Goal: Information Seeking & Learning: Understand process/instructions

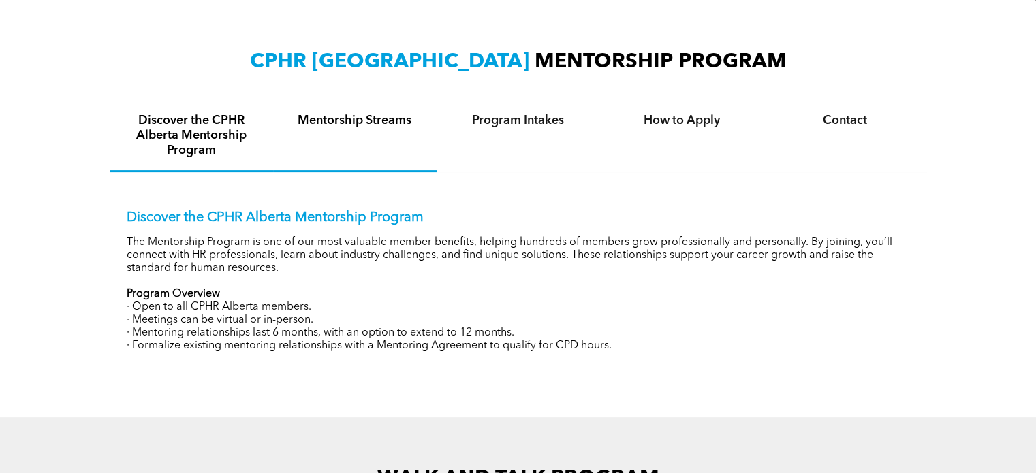
scroll to position [448, 0]
click at [365, 123] on h4 "Mentorship Streams" at bounding box center [354, 121] width 139 height 15
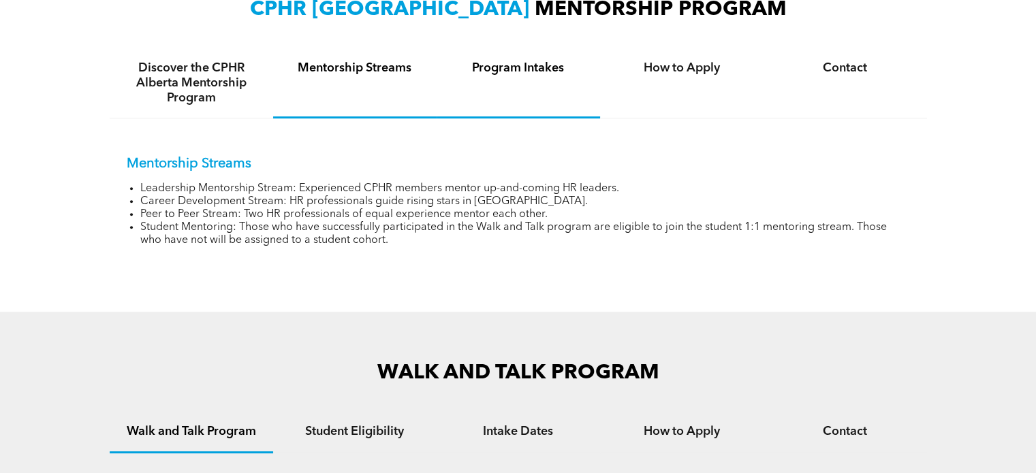
scroll to position [430, 0]
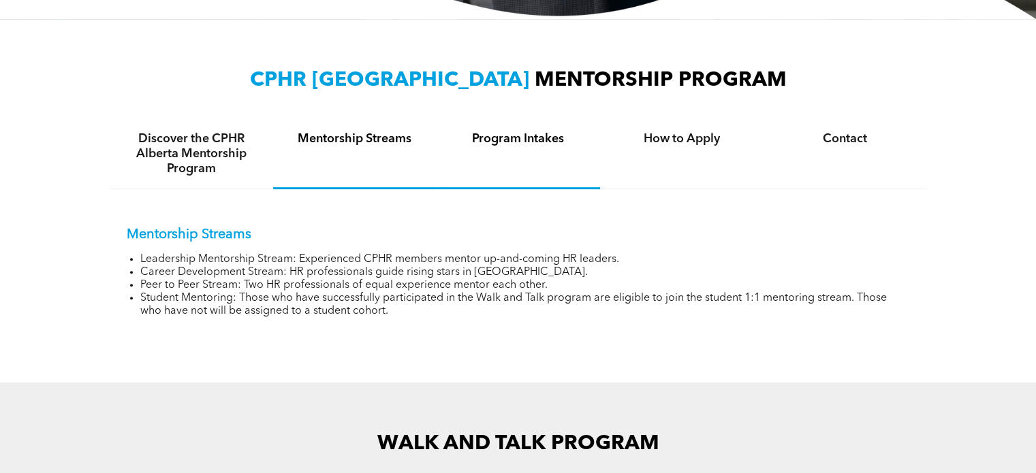
click at [530, 149] on div "Program Intakes" at bounding box center [517, 154] width 163 height 70
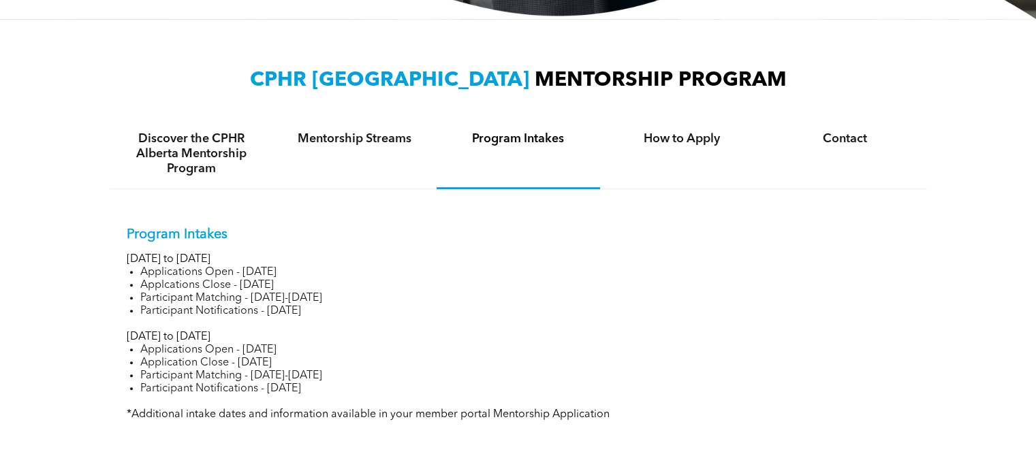
click at [185, 349] on li "Applications Open - [DATE]" at bounding box center [524, 350] width 769 height 13
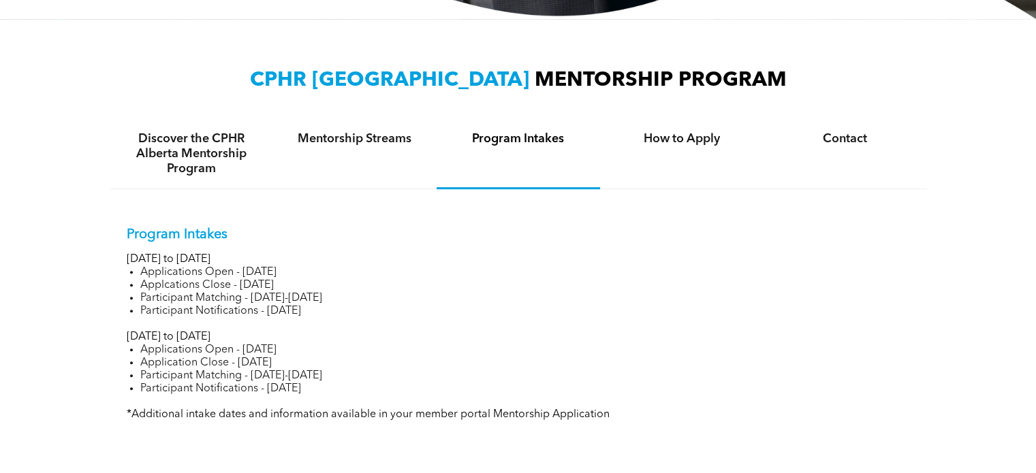
click at [185, 349] on li "Applications Open - [DATE]" at bounding box center [524, 350] width 769 height 13
click at [685, 129] on div "How to Apply" at bounding box center [681, 154] width 163 height 70
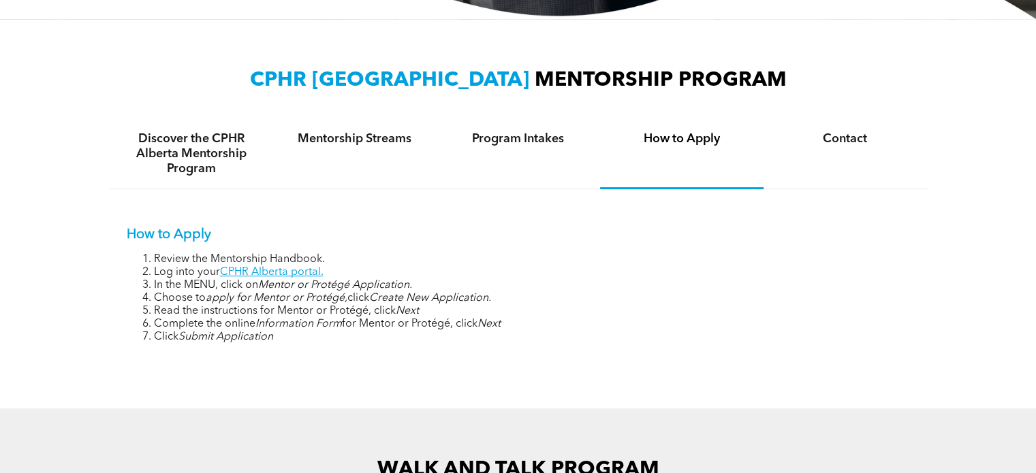
click at [685, 132] on h4 "How to Apply" at bounding box center [681, 138] width 139 height 15
click at [584, 248] on div "How to Apply Review the Mentorship Handbook. Log into your CPHR Alberta portal.…" at bounding box center [518, 285] width 783 height 117
